Goal: Transaction & Acquisition: Book appointment/travel/reservation

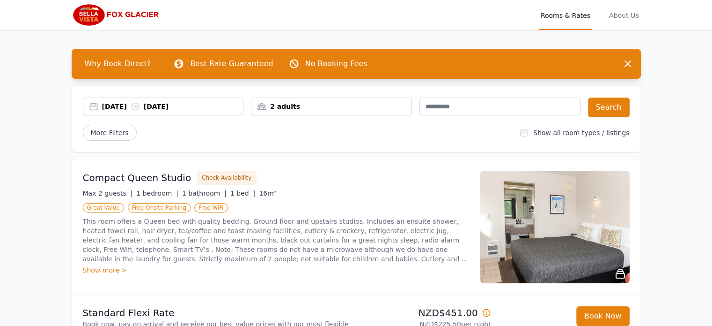
click at [103, 16] on img at bounding box center [117, 15] width 90 height 22
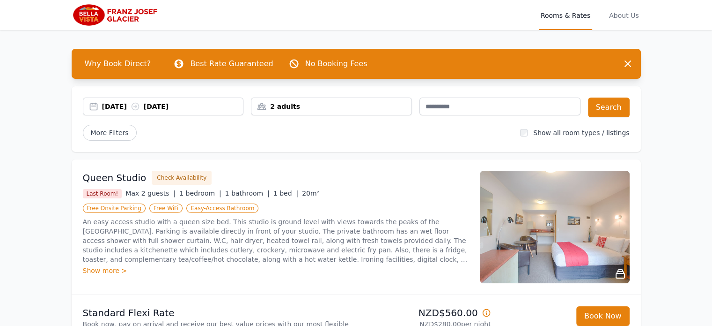
click at [395, 108] on div "2 adults" at bounding box center [332, 106] width 160 height 9
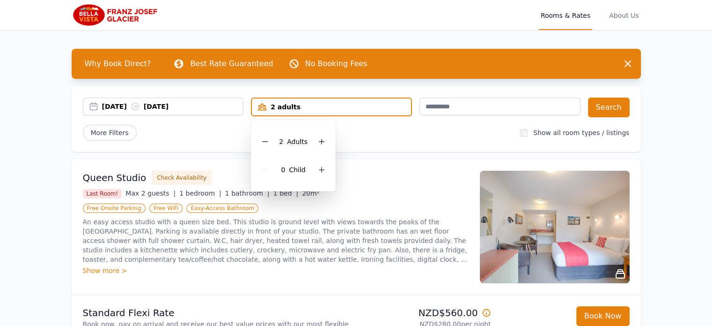
click at [429, 143] on div "[DATE] [DATE] 2 adults 2 Adult s 0 Child Search More Filters Show all room type…" at bounding box center [357, 119] width 570 height 66
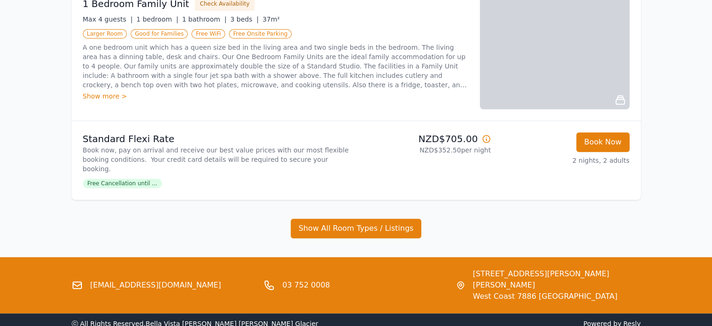
scroll to position [853, 0]
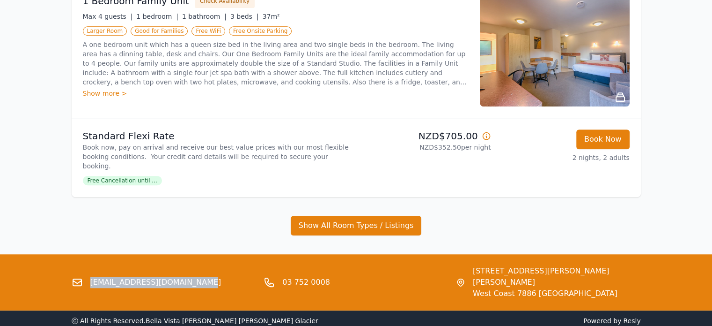
drag, startPoint x: 181, startPoint y: 240, endPoint x: 88, endPoint y: 243, distance: 92.8
click at [88, 265] on div "[EMAIL_ADDRESS][DOMAIN_NAME]" at bounding box center [164, 282] width 185 height 34
copy link "[EMAIL_ADDRESS][DOMAIN_NAME]"
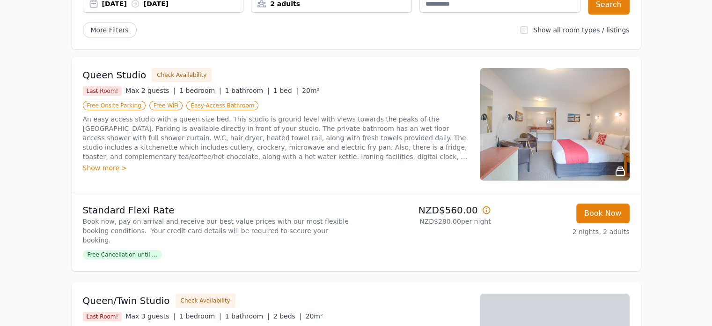
scroll to position [103, 0]
